Goal: Information Seeking & Learning: Learn about a topic

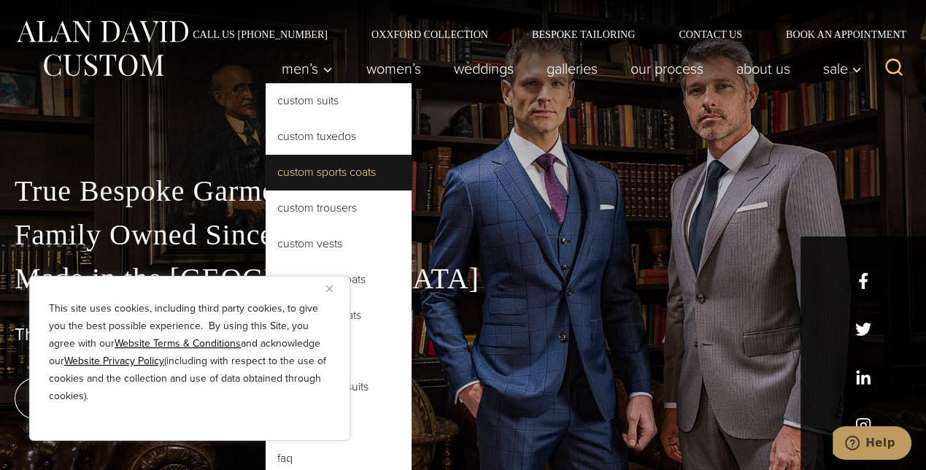
click at [287, 165] on link "Custom Sports Coats" at bounding box center [339, 172] width 146 height 35
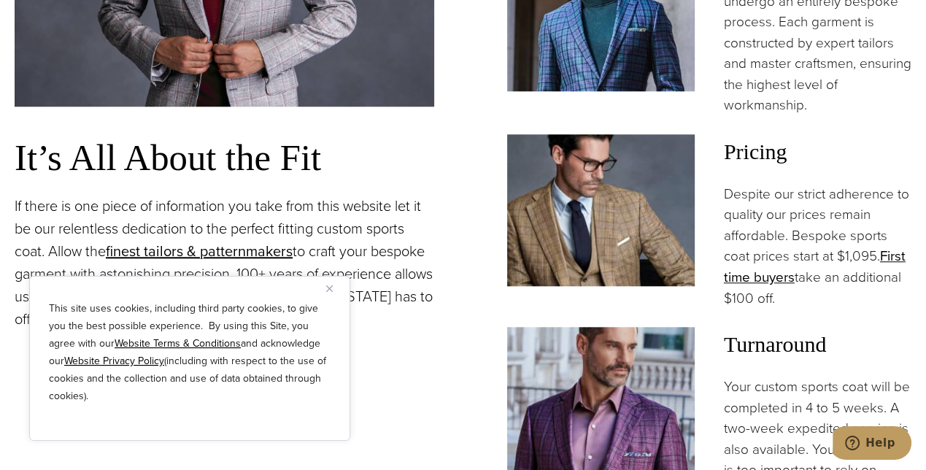
scroll to position [1109, 0]
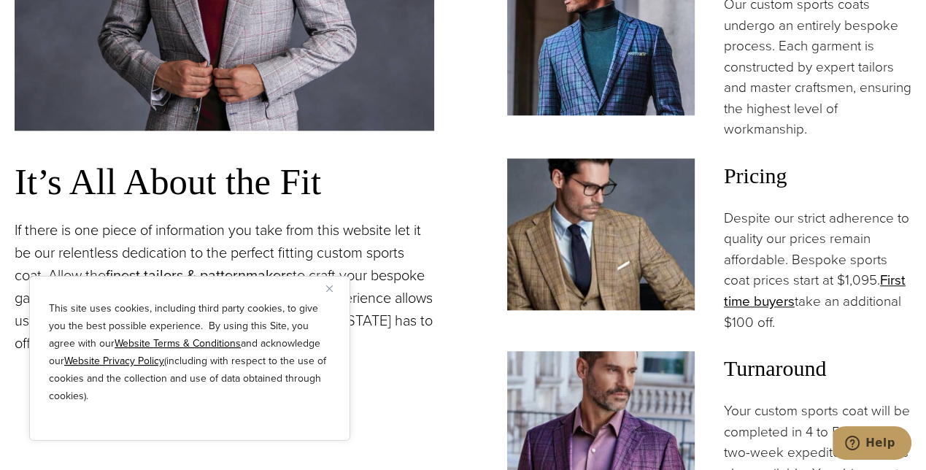
click at [797, 231] on p "Despite our strict adherence to quality our prices remain affordable. Bespoke s…" at bounding box center [818, 270] width 188 height 125
click at [779, 269] on link "First time buyers" at bounding box center [815, 290] width 182 height 42
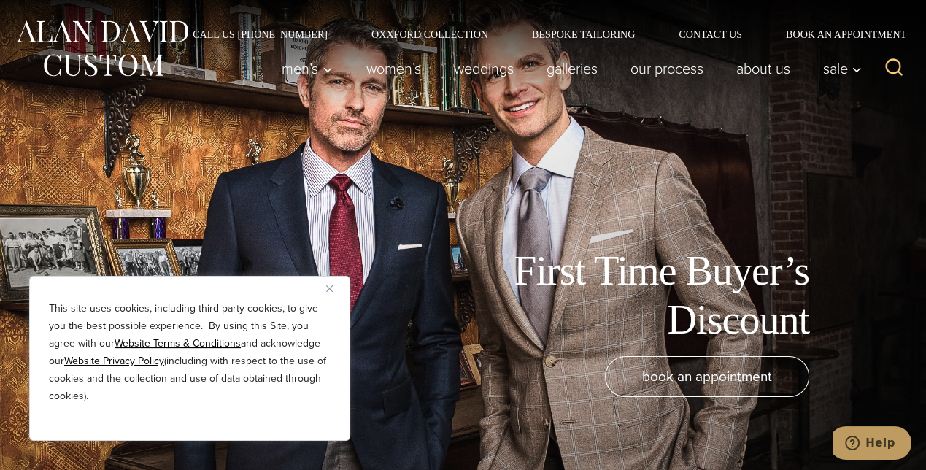
click at [335, 287] on button "Close" at bounding box center [335, 289] width 18 height 18
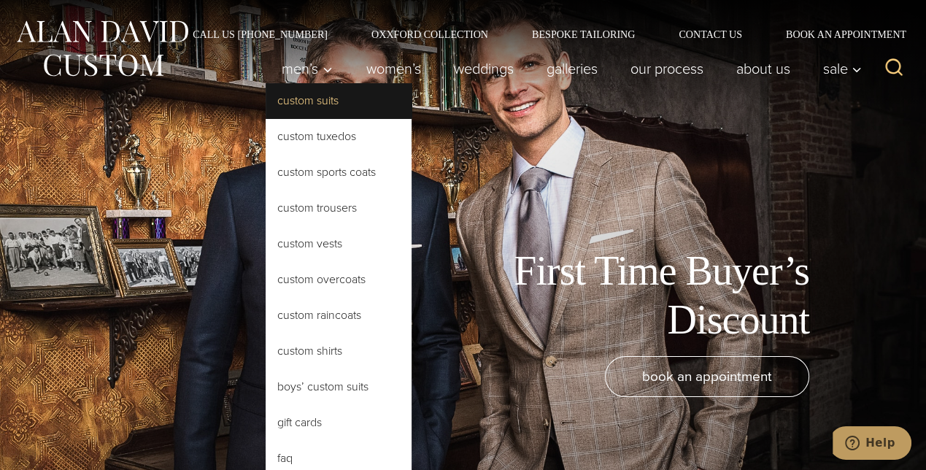
click at [299, 97] on link "Custom Suits" at bounding box center [339, 100] width 146 height 35
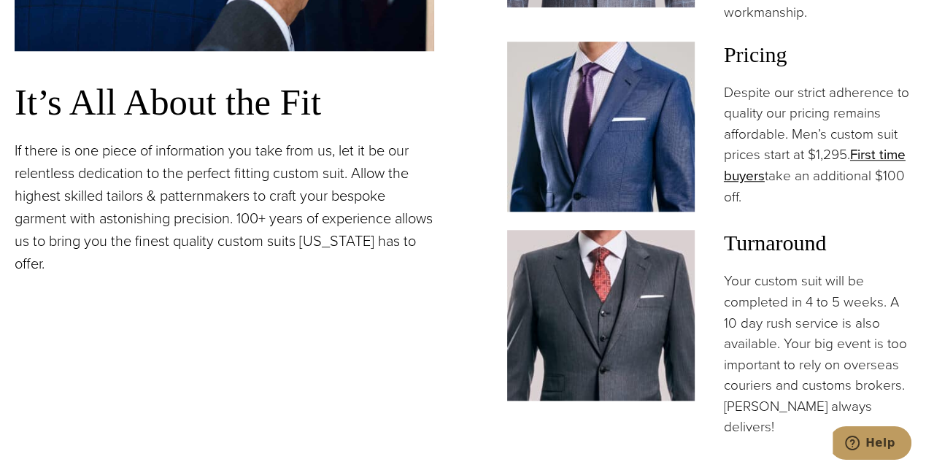
scroll to position [1144, 0]
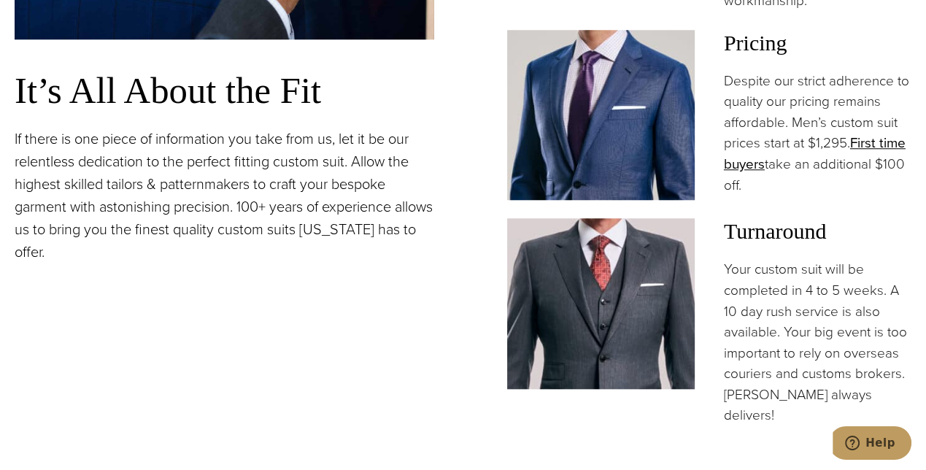
drag, startPoint x: 603, startPoint y: 84, endPoint x: 628, endPoint y: 90, distance: 26.2
click at [604, 84] on img at bounding box center [601, 115] width 188 height 171
click at [721, 161] on div "Pricing Despite our strict adherence to quality our pricing remains affordable.…" at bounding box center [709, 115] width 405 height 171
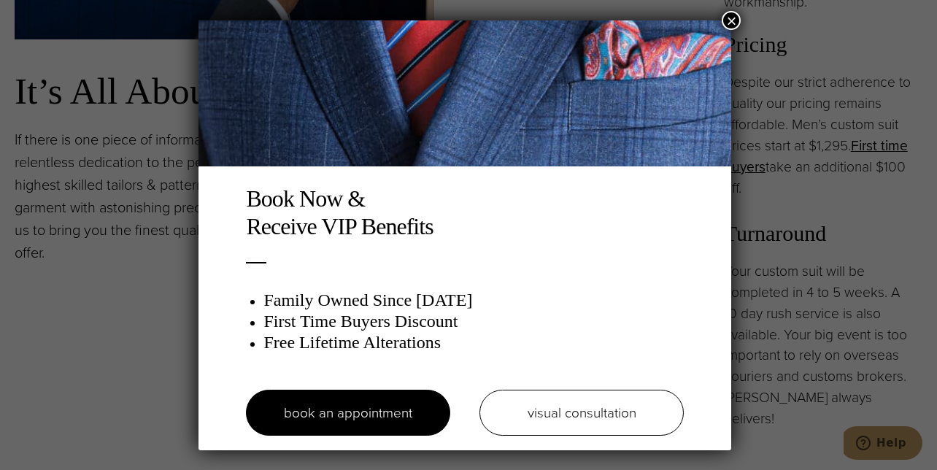
click at [768, 169] on div "Book Now & Receive VIP Benefits Family Owned Since 1913 First Time Buyers Disco…" at bounding box center [468, 235] width 937 height 470
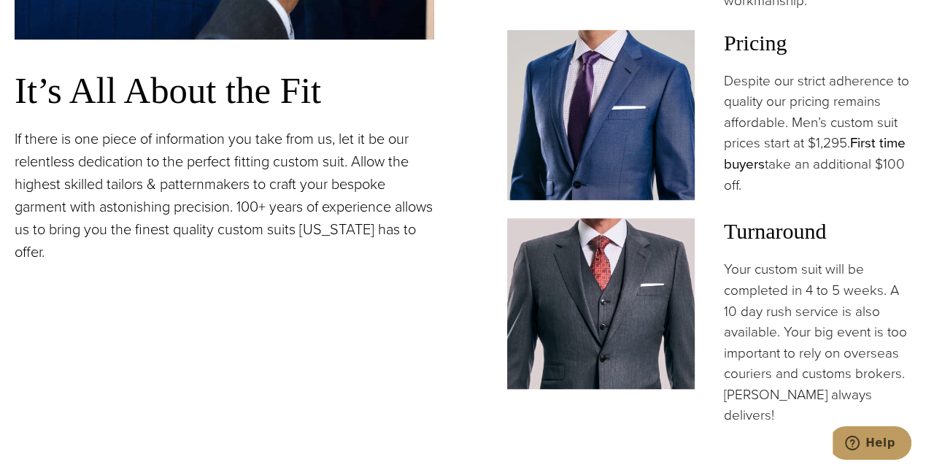
click at [768, 169] on link "First time buyers" at bounding box center [815, 153] width 182 height 42
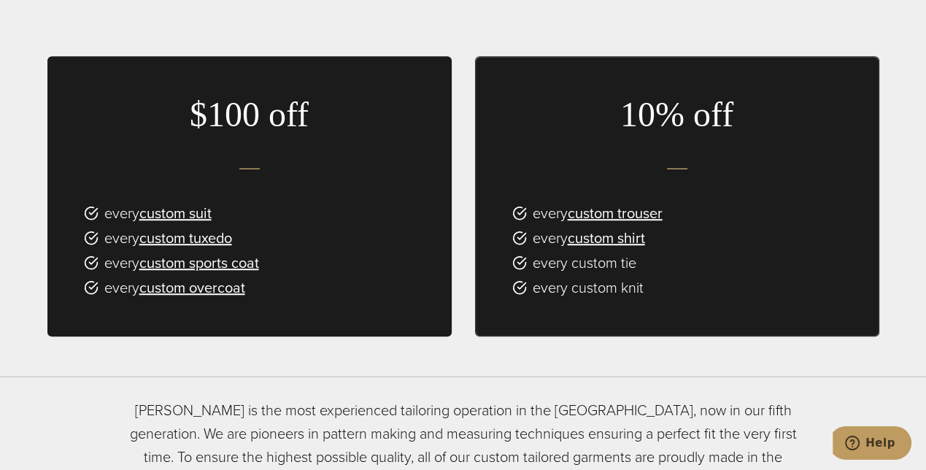
scroll to position [882, 0]
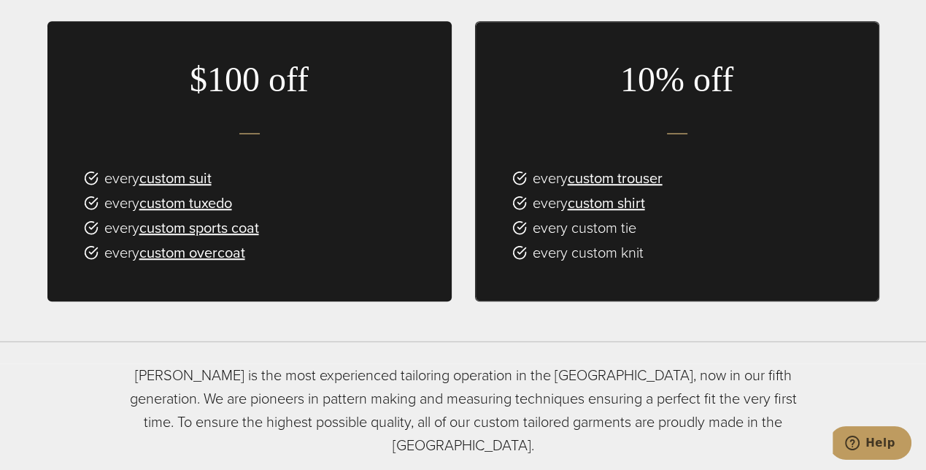
drag, startPoint x: 309, startPoint y: 163, endPoint x: 298, endPoint y: 155, distance: 13.6
click at [307, 166] on li "every custom suit" at bounding box center [268, 177] width 368 height 23
click at [190, 167] on link "custom suit" at bounding box center [175, 178] width 72 height 22
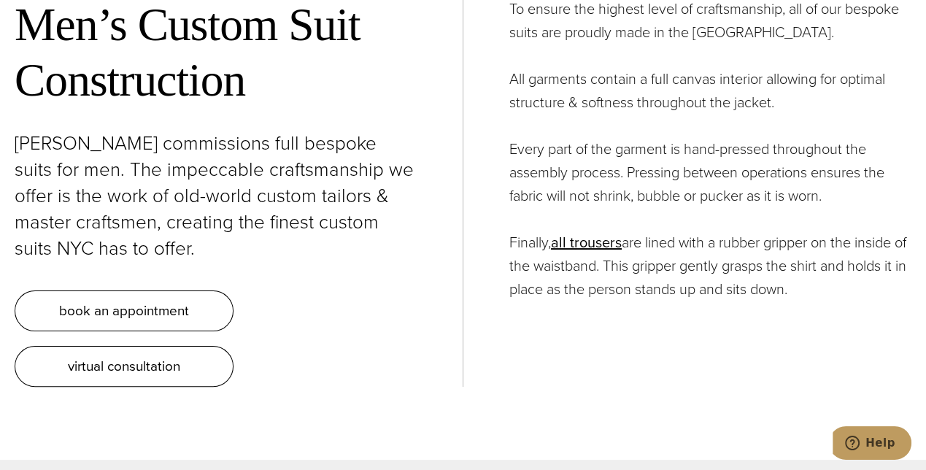
scroll to position [4826, 0]
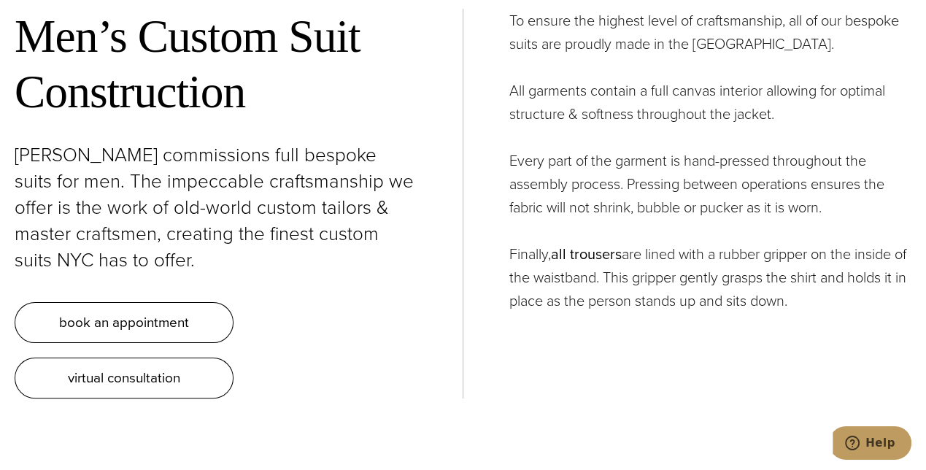
click at [583, 243] on link "all trousers" at bounding box center [586, 254] width 71 height 22
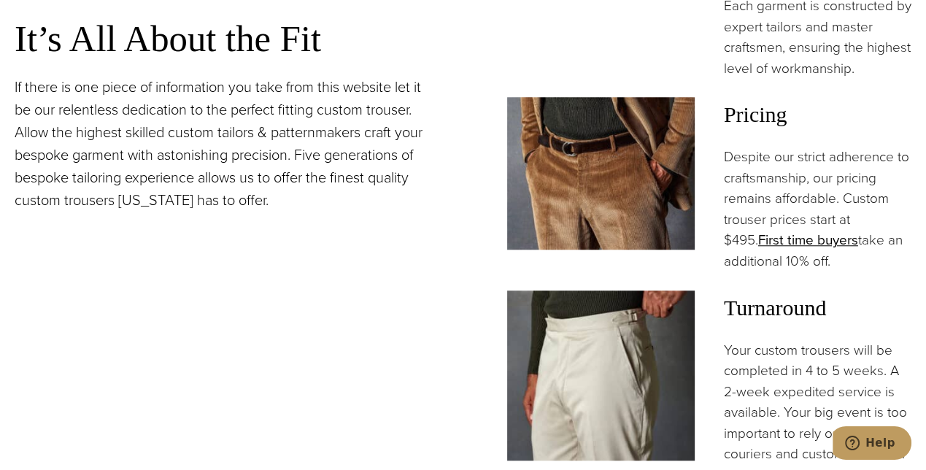
scroll to position [1138, 0]
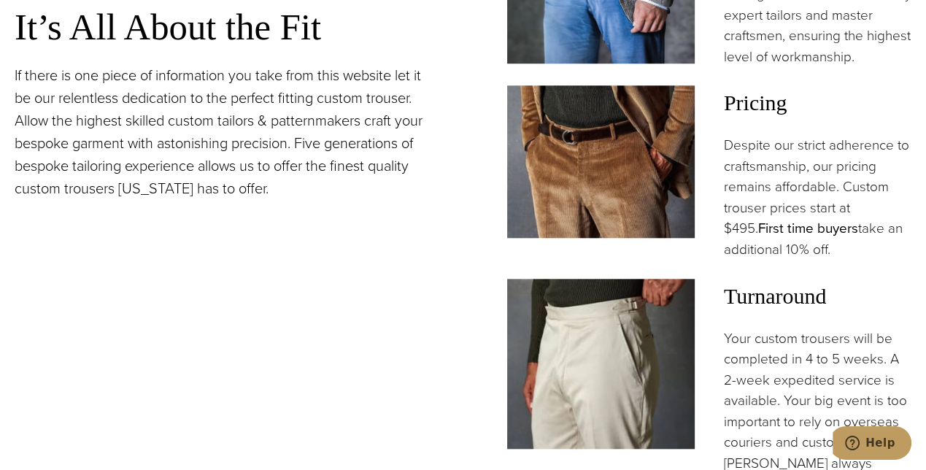
click at [775, 217] on link "First time buyers" at bounding box center [808, 227] width 100 height 21
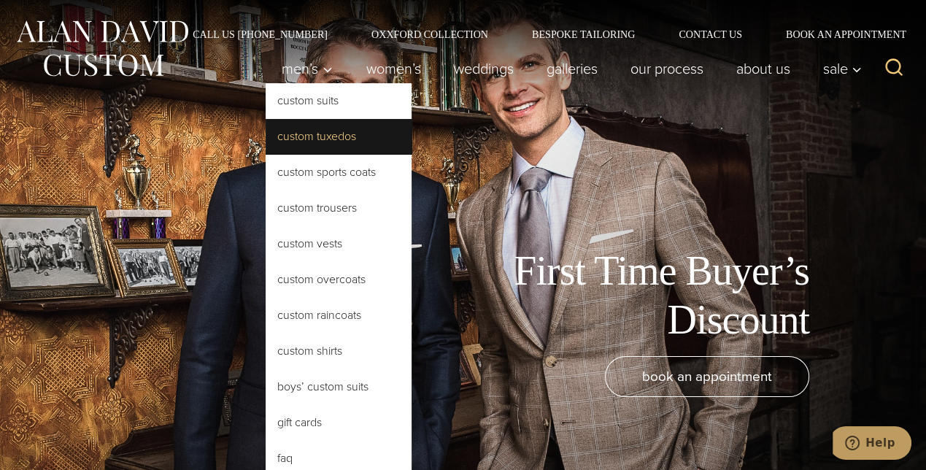
click at [309, 139] on link "Custom Tuxedos" at bounding box center [339, 136] width 146 height 35
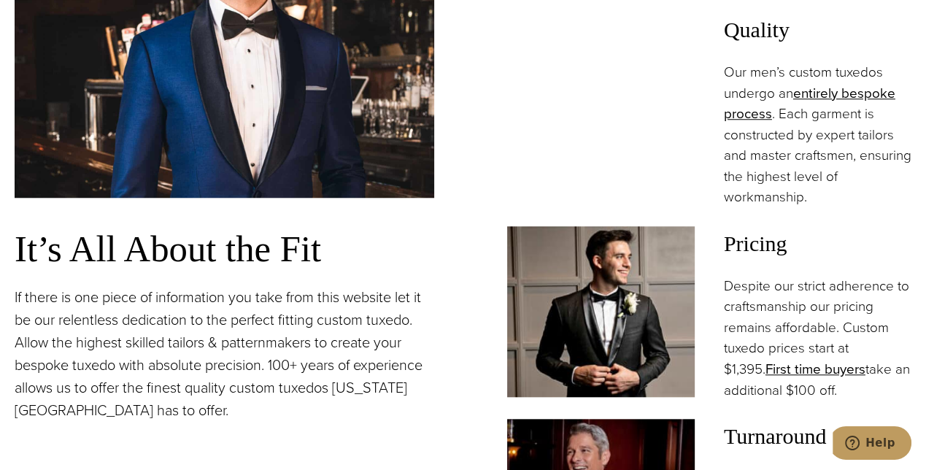
scroll to position [1092, 0]
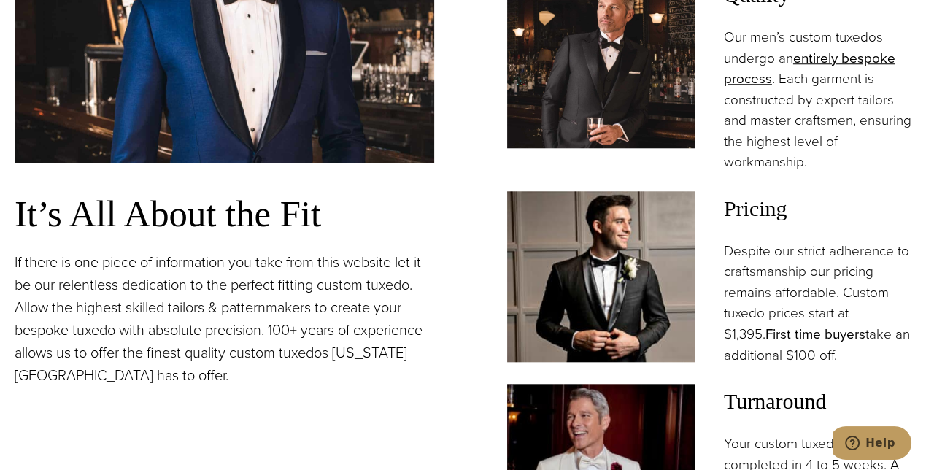
click at [812, 323] on link "First time buyers" at bounding box center [816, 333] width 100 height 21
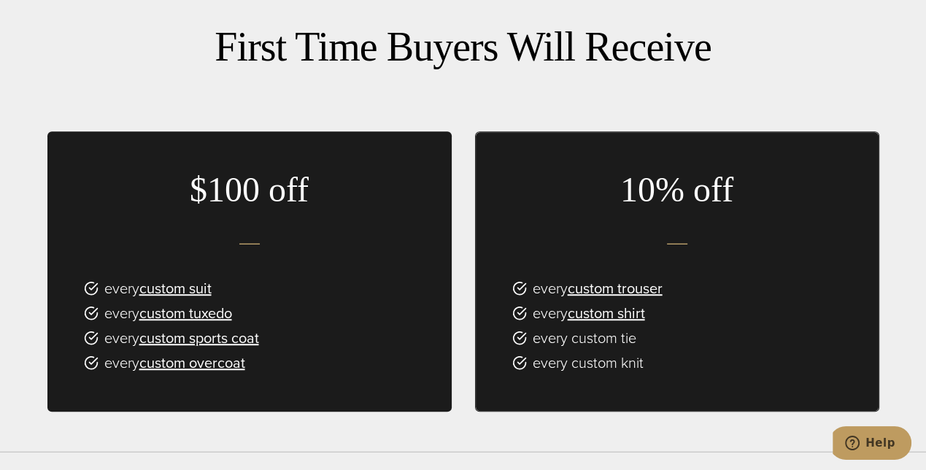
scroll to position [776, 0]
